Goal: Task Accomplishment & Management: Manage account settings

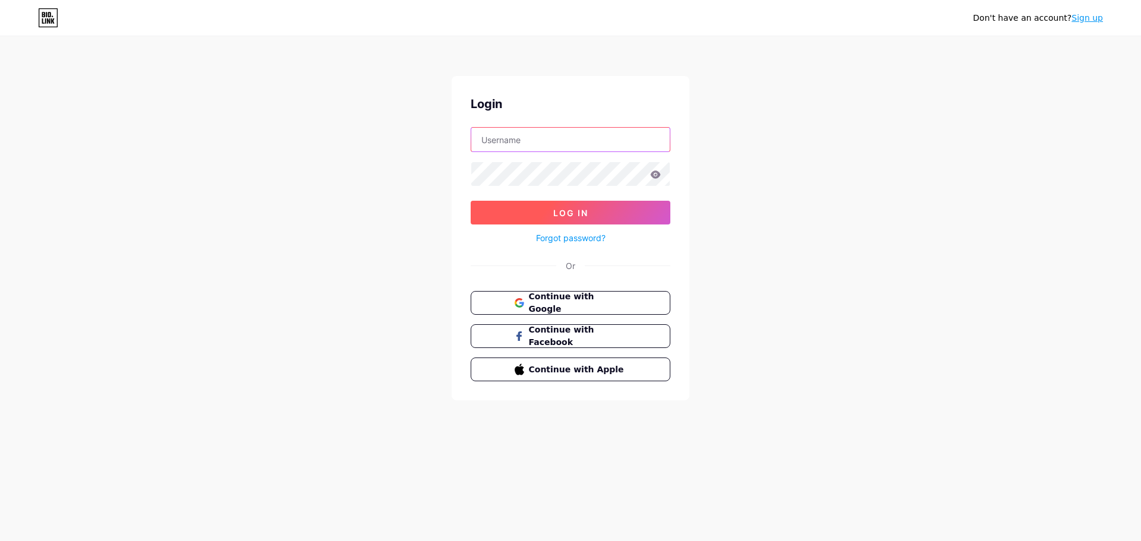
type input "[PERSON_NAME][EMAIL_ADDRESS][DOMAIN_NAME]"
click at [589, 213] on button "Log In" at bounding box center [571, 213] width 200 height 24
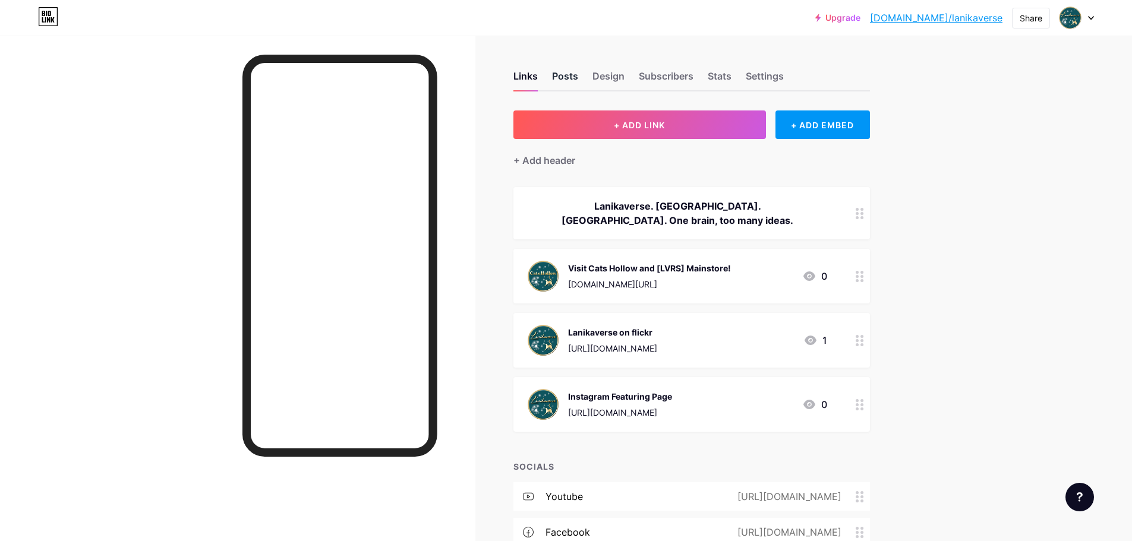
click at [569, 73] on div "Posts" at bounding box center [565, 79] width 26 height 21
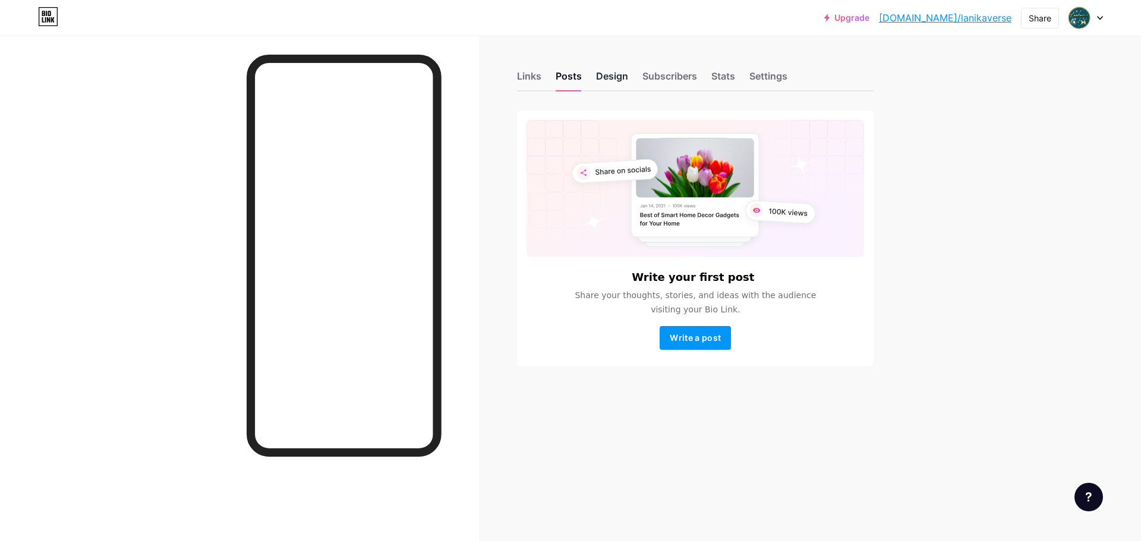
click at [617, 76] on div "Design" at bounding box center [612, 79] width 32 height 21
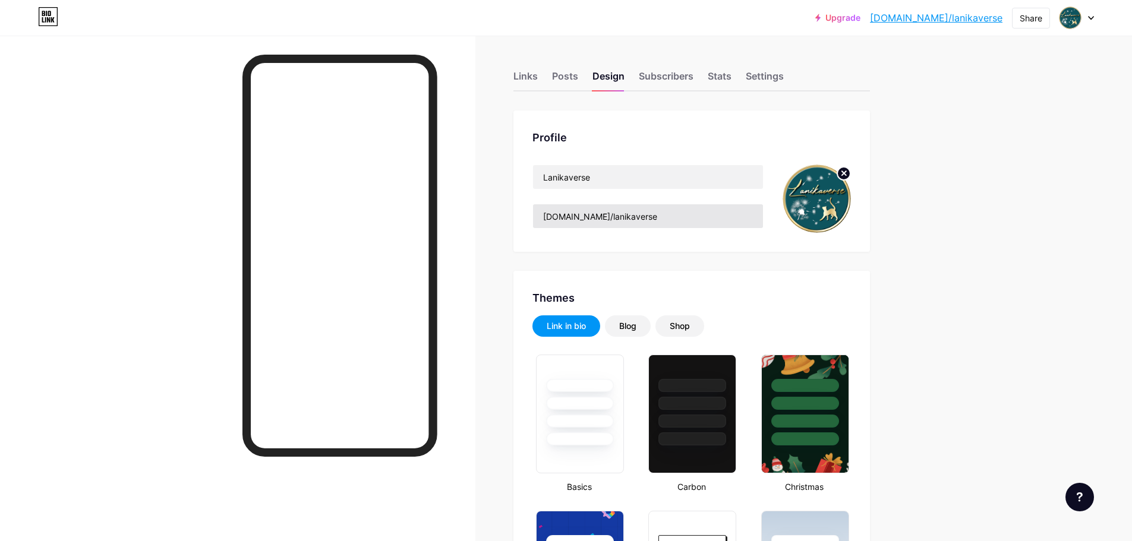
type input "#17565e"
type input "#000000"
click at [749, 72] on div "Links Posts Design Subscribers Stats Settings" at bounding box center [691, 71] width 356 height 42
click at [759, 78] on div "Settings" at bounding box center [765, 79] width 38 height 21
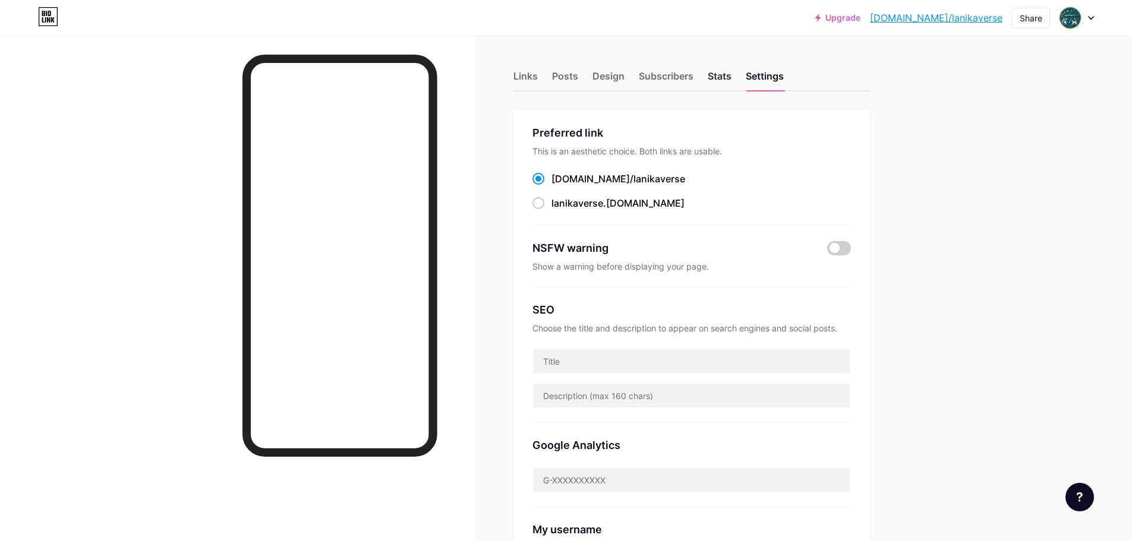
click at [723, 72] on div "Stats" at bounding box center [720, 79] width 24 height 21
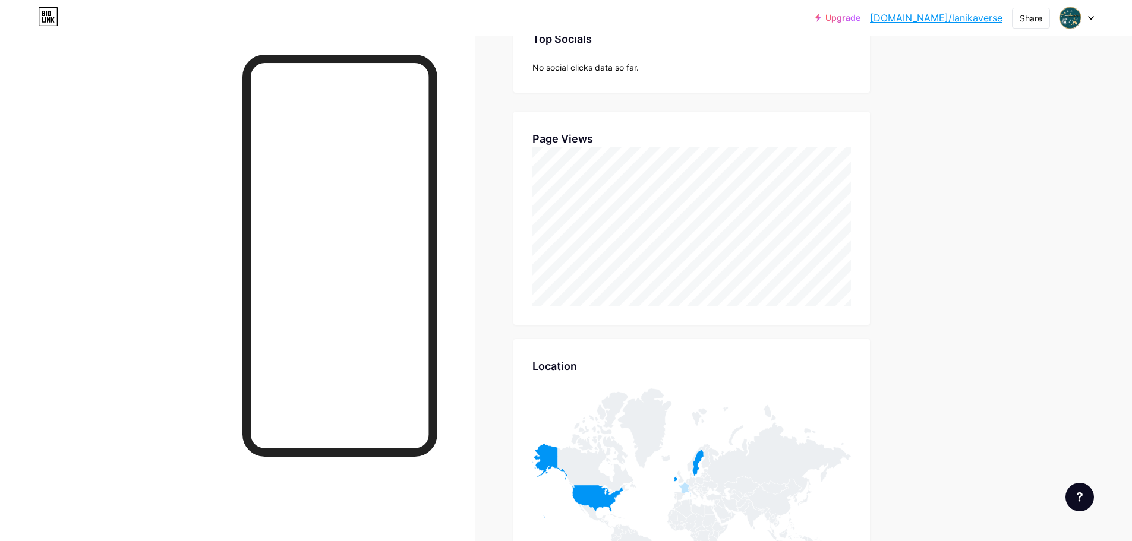
scroll to position [153, 0]
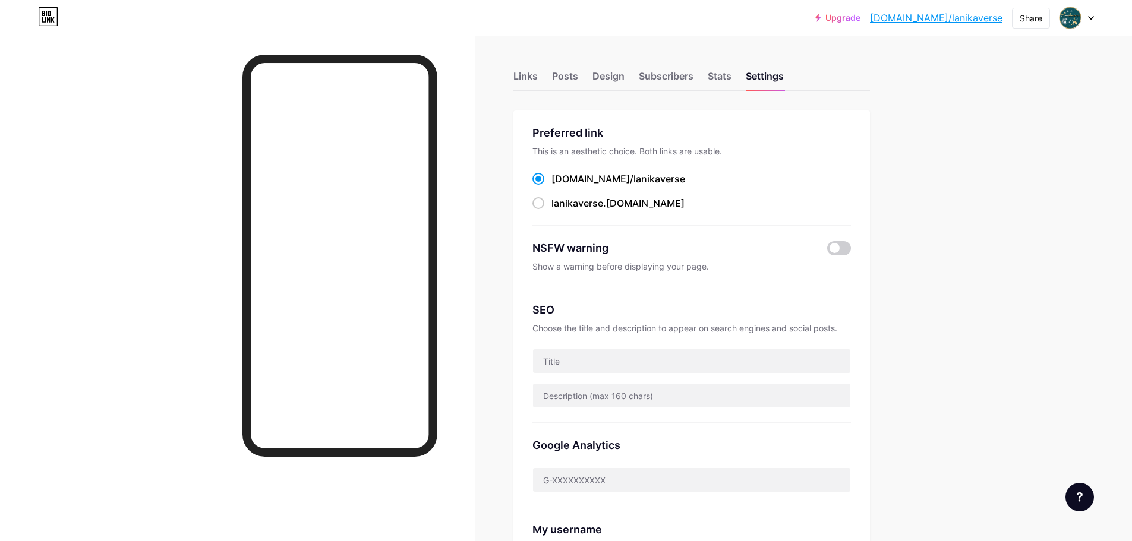
click at [519, 65] on div "Links Posts Design Subscribers Stats Settings" at bounding box center [691, 71] width 356 height 42
click at [517, 73] on div "Links" at bounding box center [525, 79] width 24 height 21
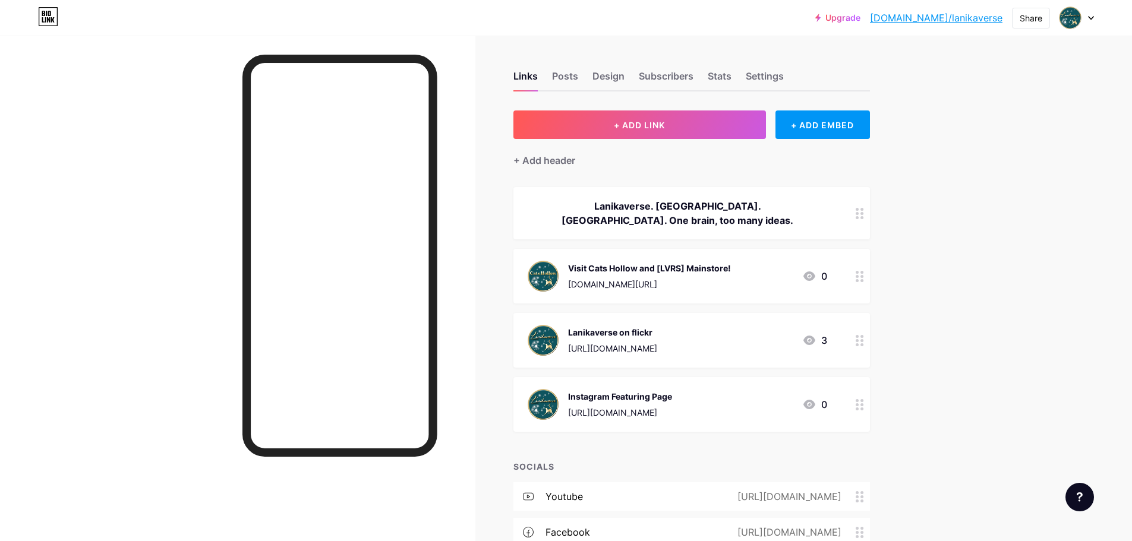
click at [681, 212] on div "Lanikaverse. [GEOGRAPHIC_DATA]. [GEOGRAPHIC_DATA]. One brain, too many ideas." at bounding box center [677, 213] width 299 height 29
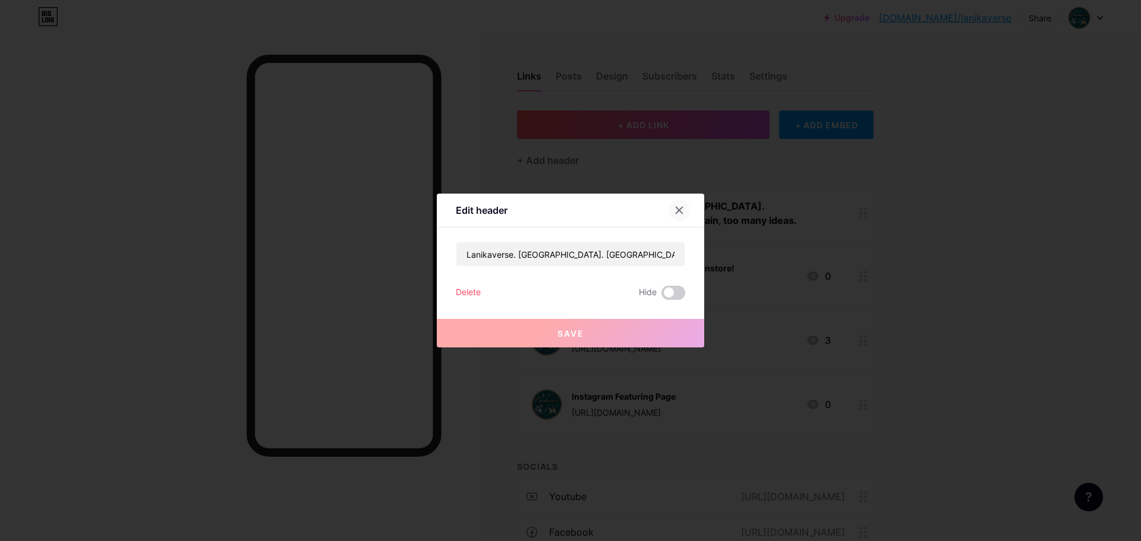
click at [687, 208] on div at bounding box center [678, 210] width 21 height 21
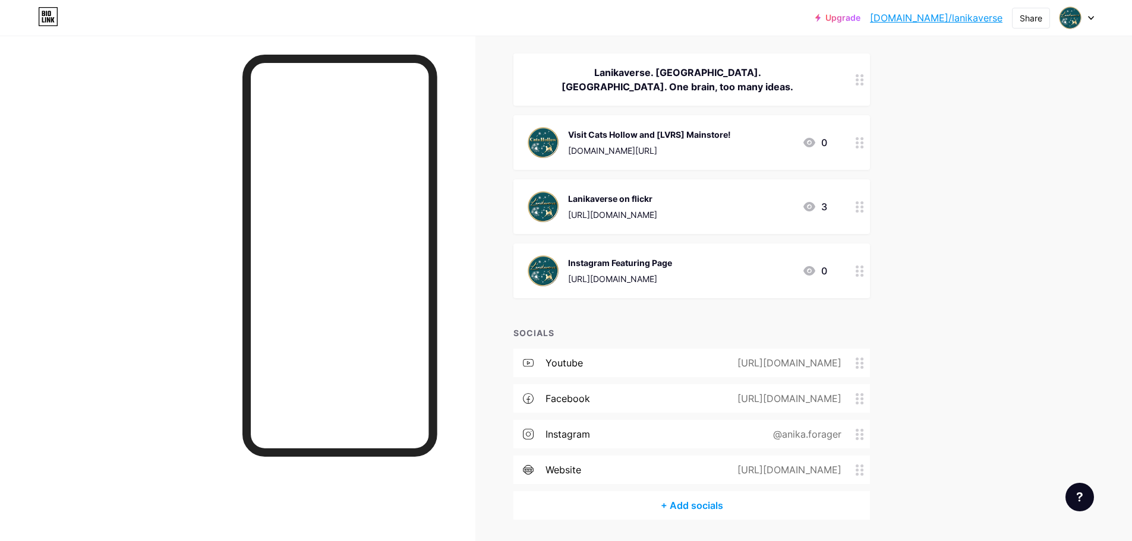
scroll to position [171, 0]
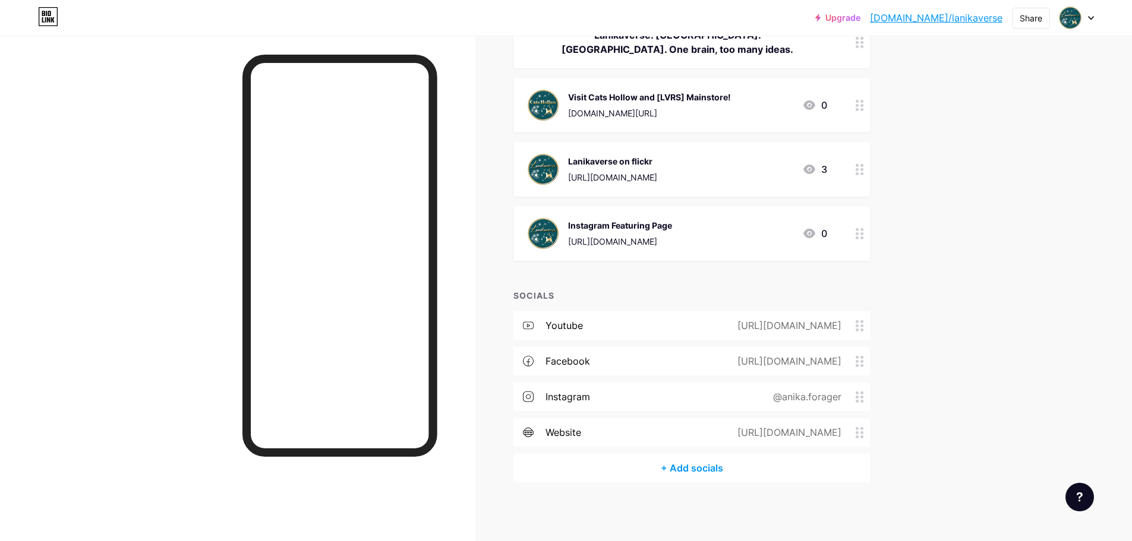
click at [629, 429] on div "website https://lanikaverse.com" at bounding box center [691, 432] width 356 height 29
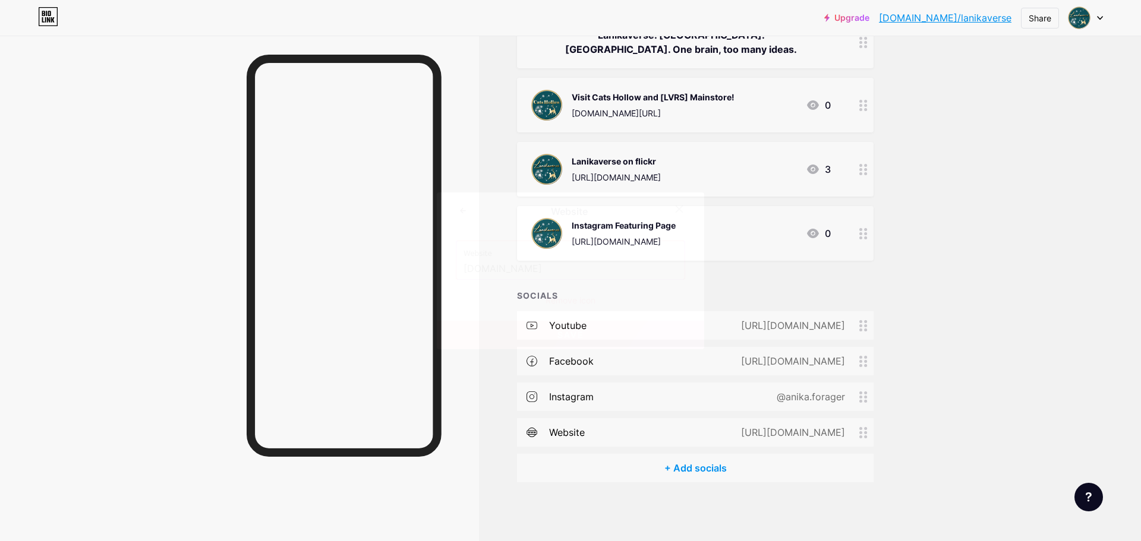
click at [681, 207] on icon at bounding box center [679, 209] width 7 height 7
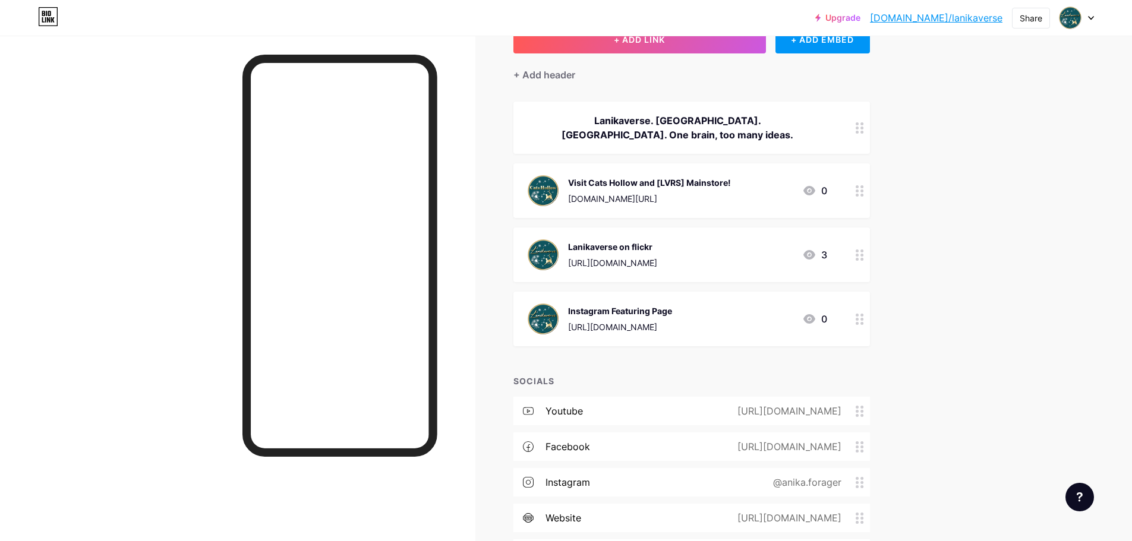
scroll to position [0, 0]
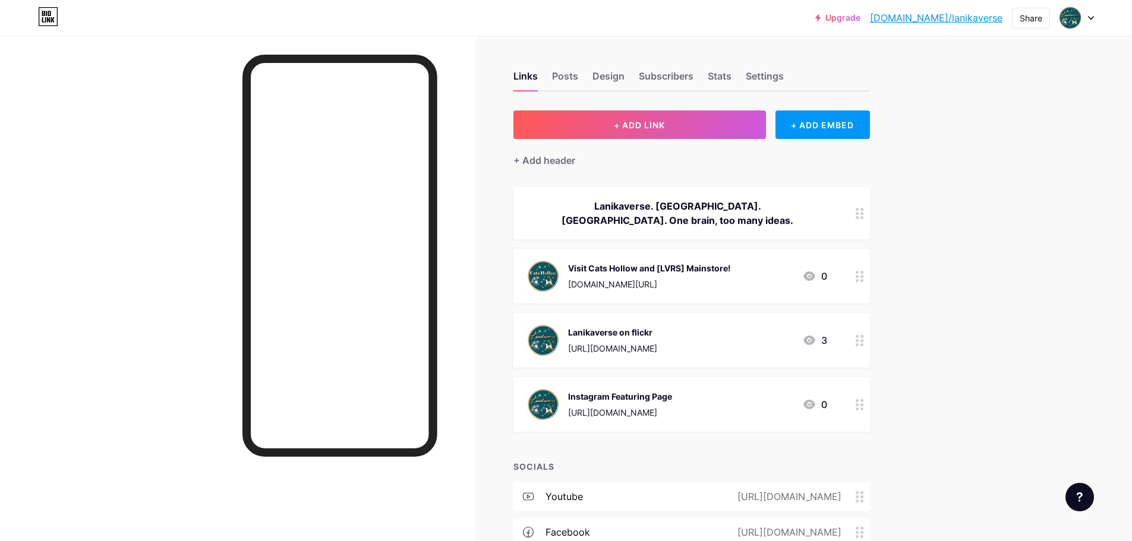
click at [973, 17] on link "[DOMAIN_NAME]/lanikaverse" at bounding box center [936, 18] width 132 height 14
click at [1088, 19] on icon at bounding box center [1091, 18] width 6 height 4
click at [976, 170] on li "Logout" at bounding box center [1019, 167] width 147 height 32
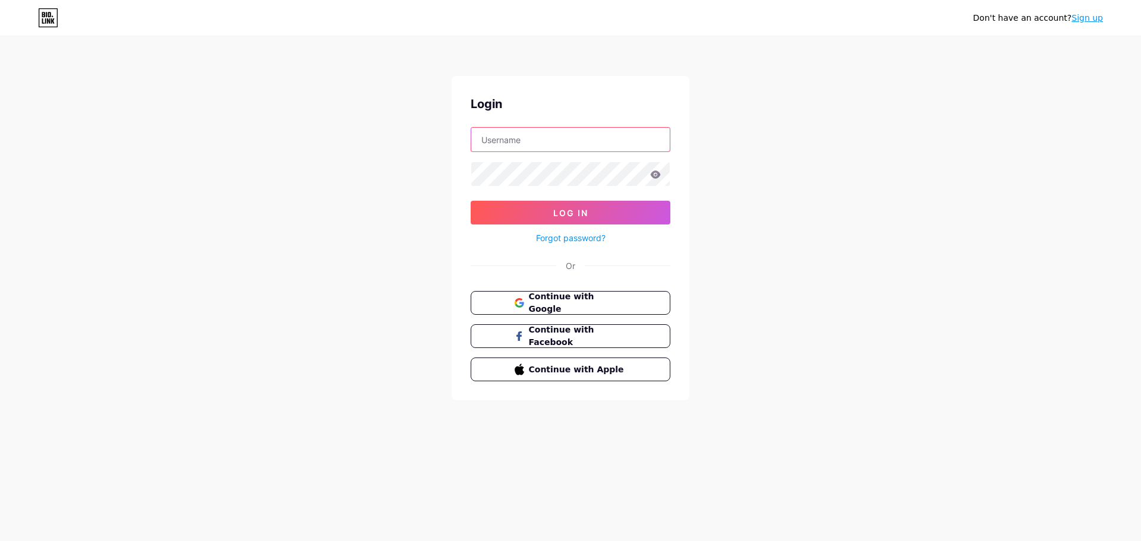
type input "[PERSON_NAME][EMAIL_ADDRESS][DOMAIN_NAME]"
click at [550, 136] on input "[PERSON_NAME][EMAIL_ADDRESS][DOMAIN_NAME]" at bounding box center [570, 140] width 198 height 24
click at [572, 141] on input "[PERSON_NAME][EMAIL_ADDRESS][DOMAIN_NAME]" at bounding box center [570, 140] width 198 height 24
click at [752, 81] on div "Don't have an account? Sign up Login [PERSON_NAME][EMAIL_ADDRESS][DOMAIN_NAME] …" at bounding box center [570, 219] width 1141 height 438
click at [586, 239] on link "Forgot password?" at bounding box center [571, 238] width 70 height 12
